Goal: Navigation & Orientation: Go to known website

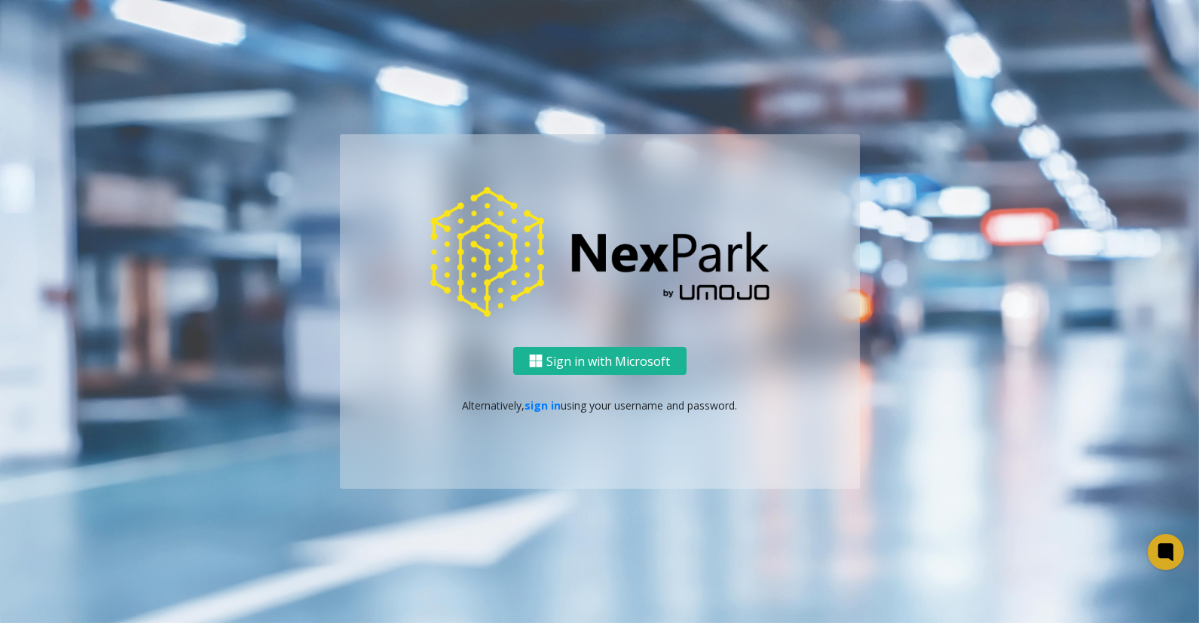
click at [966, 231] on div "Sign in with Microsoft Alternatively, sign in using your username and password." at bounding box center [599, 311] width 859 height 354
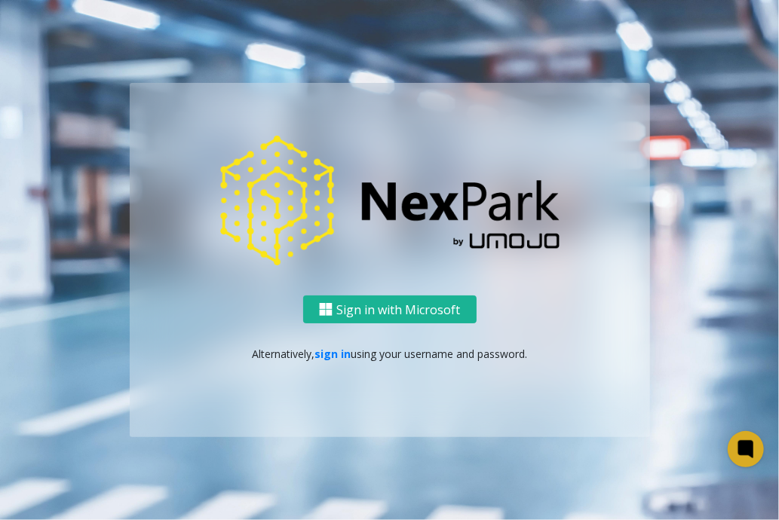
click at [415, 34] on ng-component "Sign in with Microsoft Alternatively, sign in using your username and password." at bounding box center [389, 260] width 779 height 520
click at [402, 308] on button "Sign in with Microsoft" at bounding box center [389, 310] width 173 height 28
